Goal: Task Accomplishment & Management: Use online tool/utility

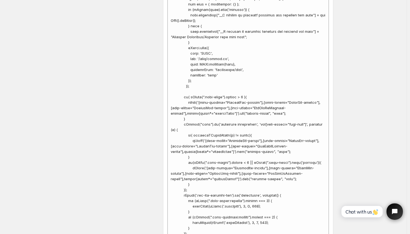
scroll to position [2930, 0]
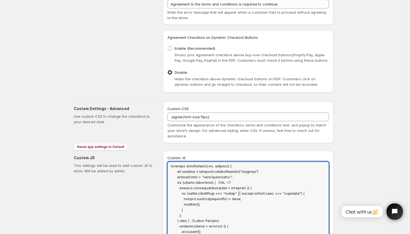
scroll to position [1726, 0]
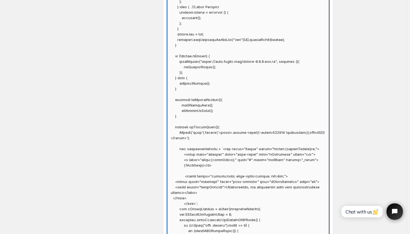
scroll to position [1940, 0]
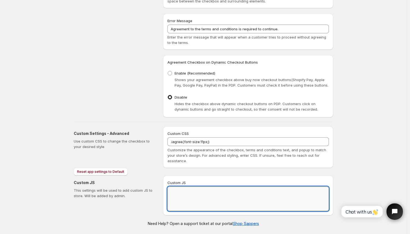
scroll to position [1668, 0]
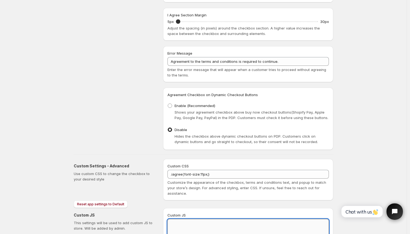
paste textarea "function loadScript(url, callback) { var script = document.createElement("scrip…"
type textarea "function loadScript(url, callback) { var script = document.createElement("scrip…"
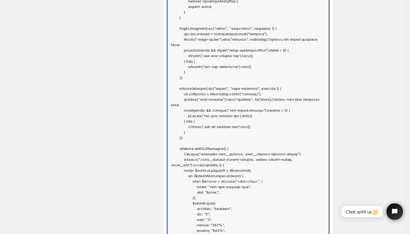
scroll to position [3326, 0]
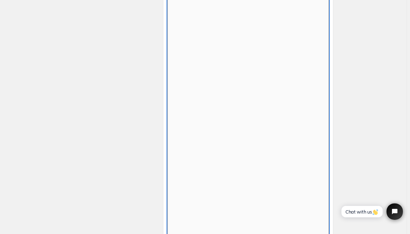
scroll to position [1668, 0]
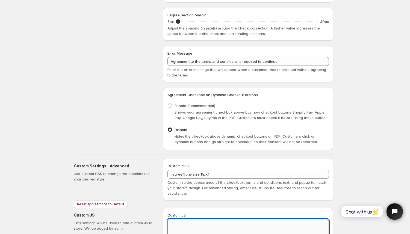
paste textarea "function loadScript(url, callback) { var script = document.createElement("scrip…"
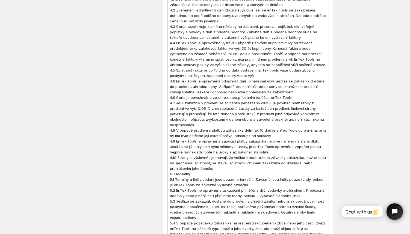
scroll to position [0, 0]
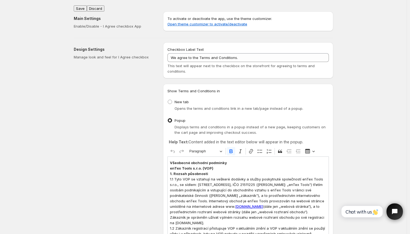
type textarea "function loadScript(url, callback) { var script = document.createElement("scrip…"
click at [84, 6] on button "Save" at bounding box center [80, 8] width 13 height 6
